Goal: Information Seeking & Learning: Learn about a topic

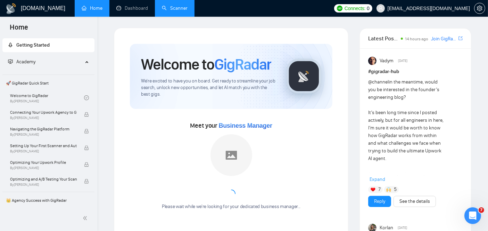
click at [169, 5] on link "Scanner" at bounding box center [175, 8] width 26 height 6
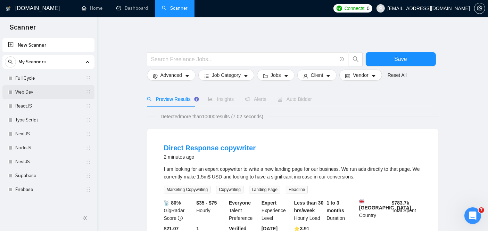
click at [40, 90] on link "Web Dev" at bounding box center [48, 92] width 66 height 14
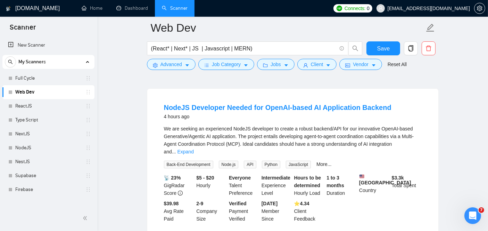
scroll to position [56, 0]
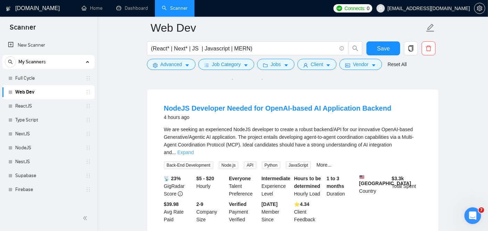
click at [194, 149] on link "Expand" at bounding box center [186, 152] width 16 height 6
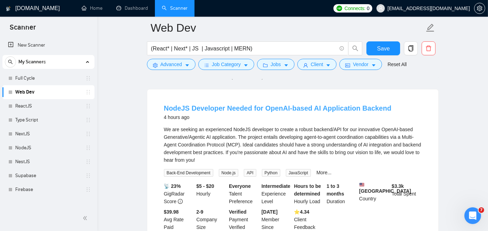
click at [235, 109] on link "NodeJS Developer Needed for OpenAI-based AI Application Backend" at bounding box center [278, 108] width 228 height 8
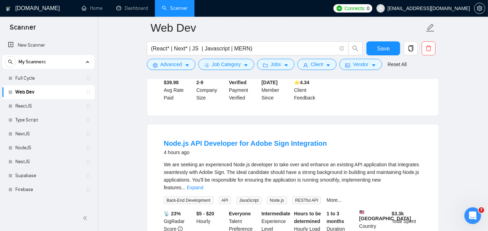
scroll to position [196, 0]
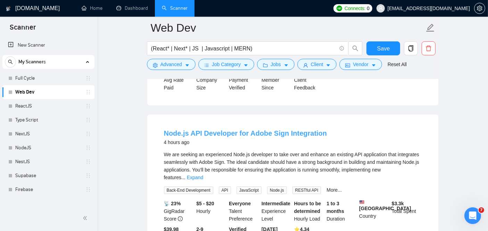
click at [229, 137] on link "Node.js API Developer for Adobe Sign Integration" at bounding box center [245, 133] width 163 height 8
click at [255, 137] on link "Node.js API Developer for Adobe Sign Integration" at bounding box center [245, 133] width 163 height 8
